Goal: Transaction & Acquisition: Purchase product/service

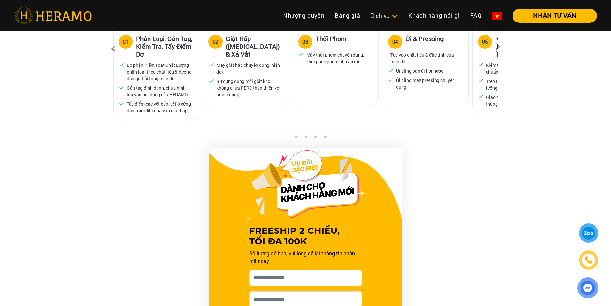
scroll to position [321, 0]
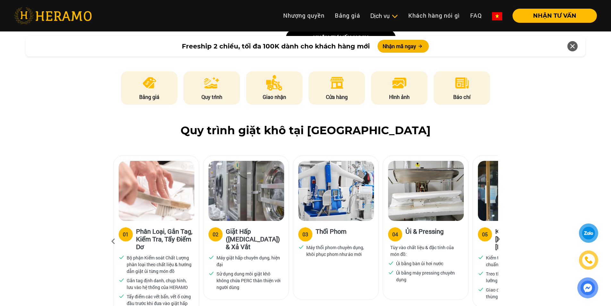
click at [482, 221] on div "05 Kiểm Tra Chất Lượng & Đóng Gói Kiểm tra chất lượng xử lý đạt chuẩn Treo thẳn…" at bounding box center [515, 264] width 85 height 87
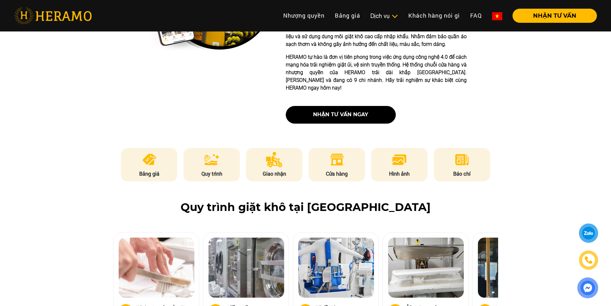
scroll to position [128, 0]
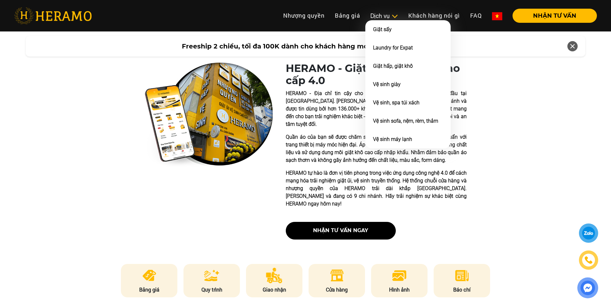
click at [373, 14] on div "Dịch vụ" at bounding box center [385, 16] width 28 height 9
click at [403, 30] on li "Giặt sấy" at bounding box center [408, 29] width 85 height 18
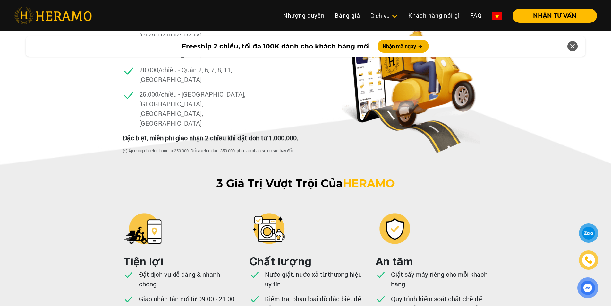
scroll to position [1257, 0]
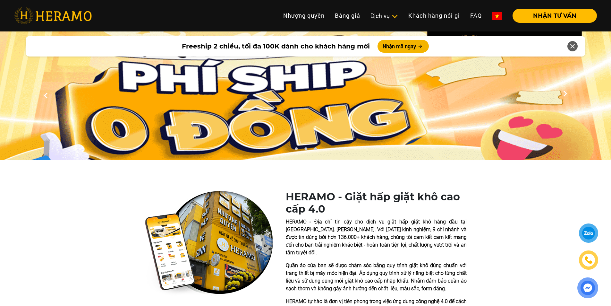
scroll to position [193, 0]
